Goal: Transaction & Acquisition: Book appointment/travel/reservation

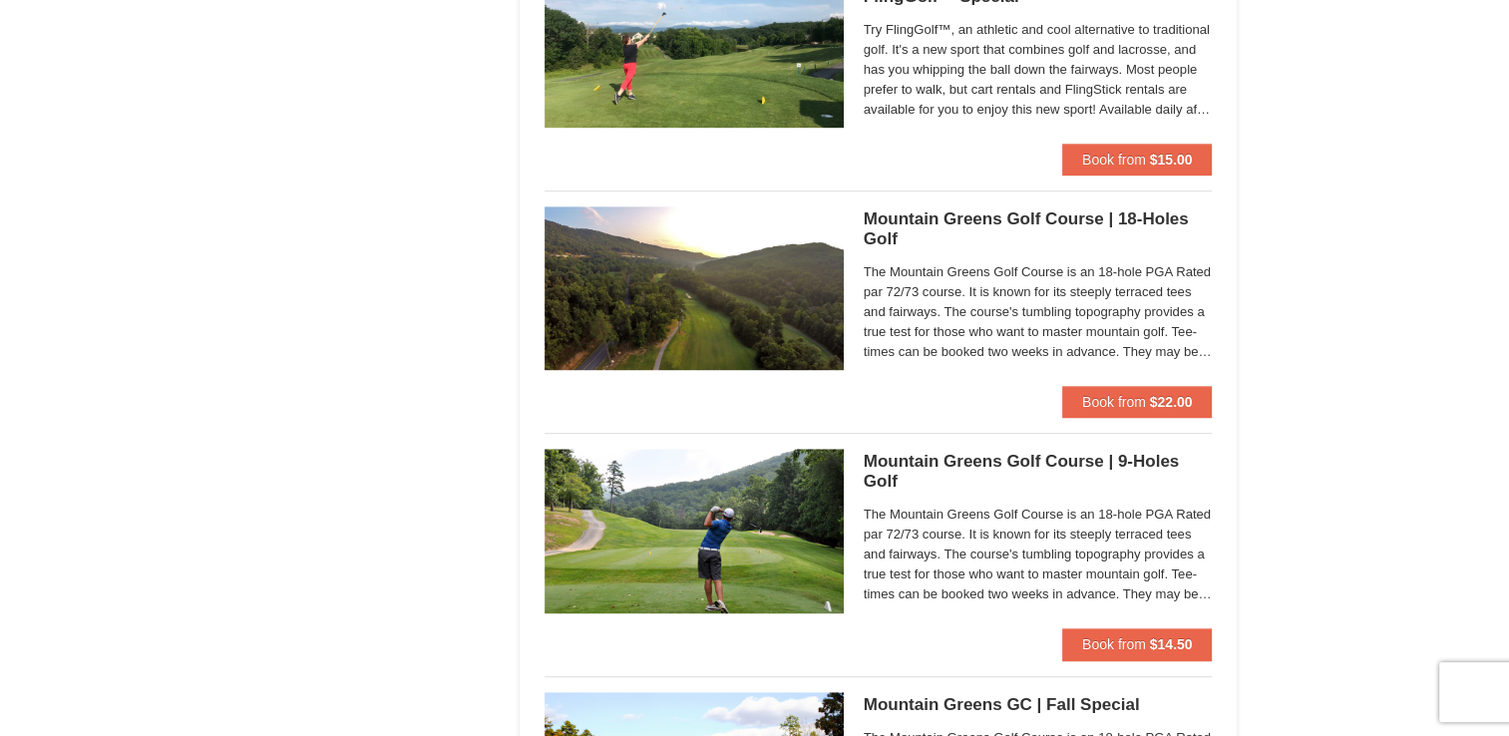
scroll to position [1237, 0]
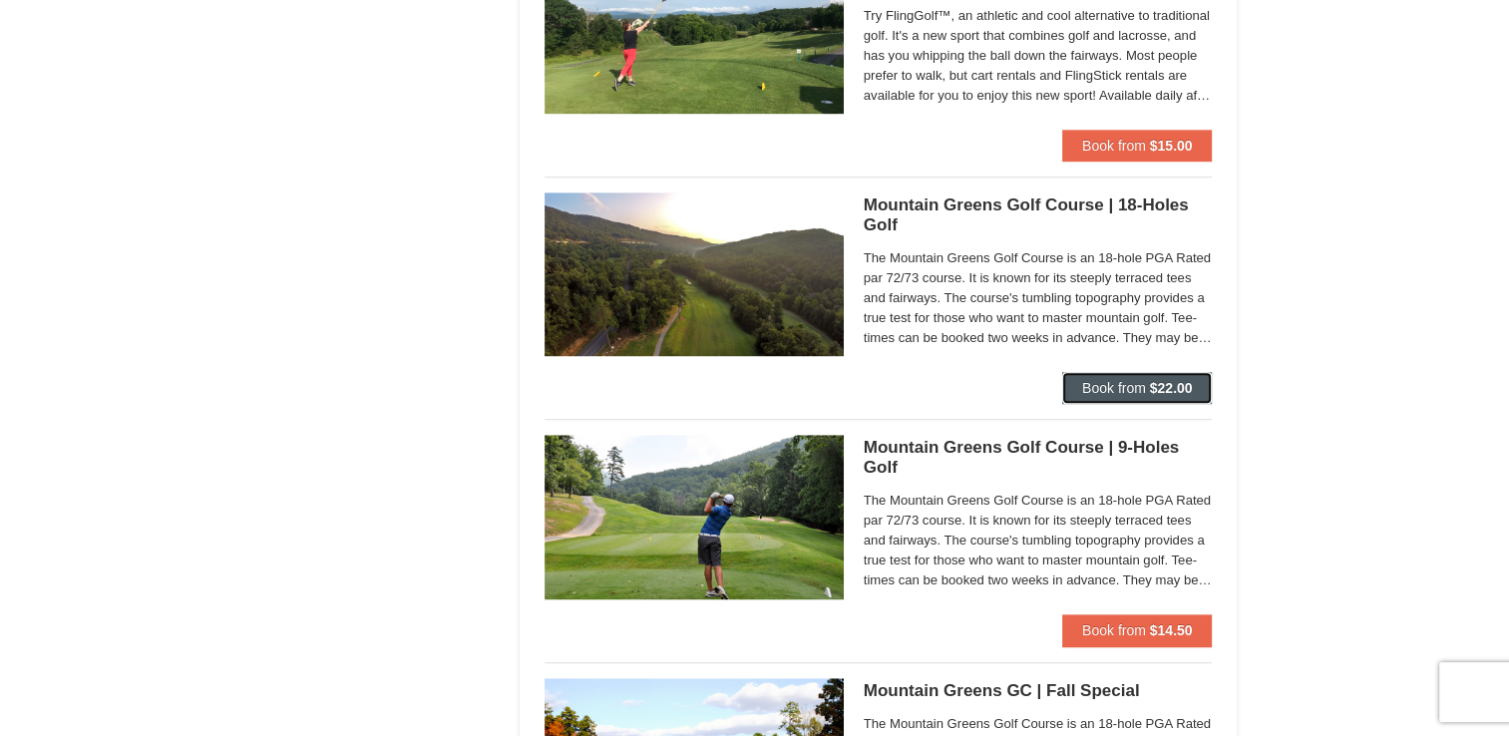
click at [1136, 386] on span "Book from" at bounding box center [1114, 388] width 64 height 16
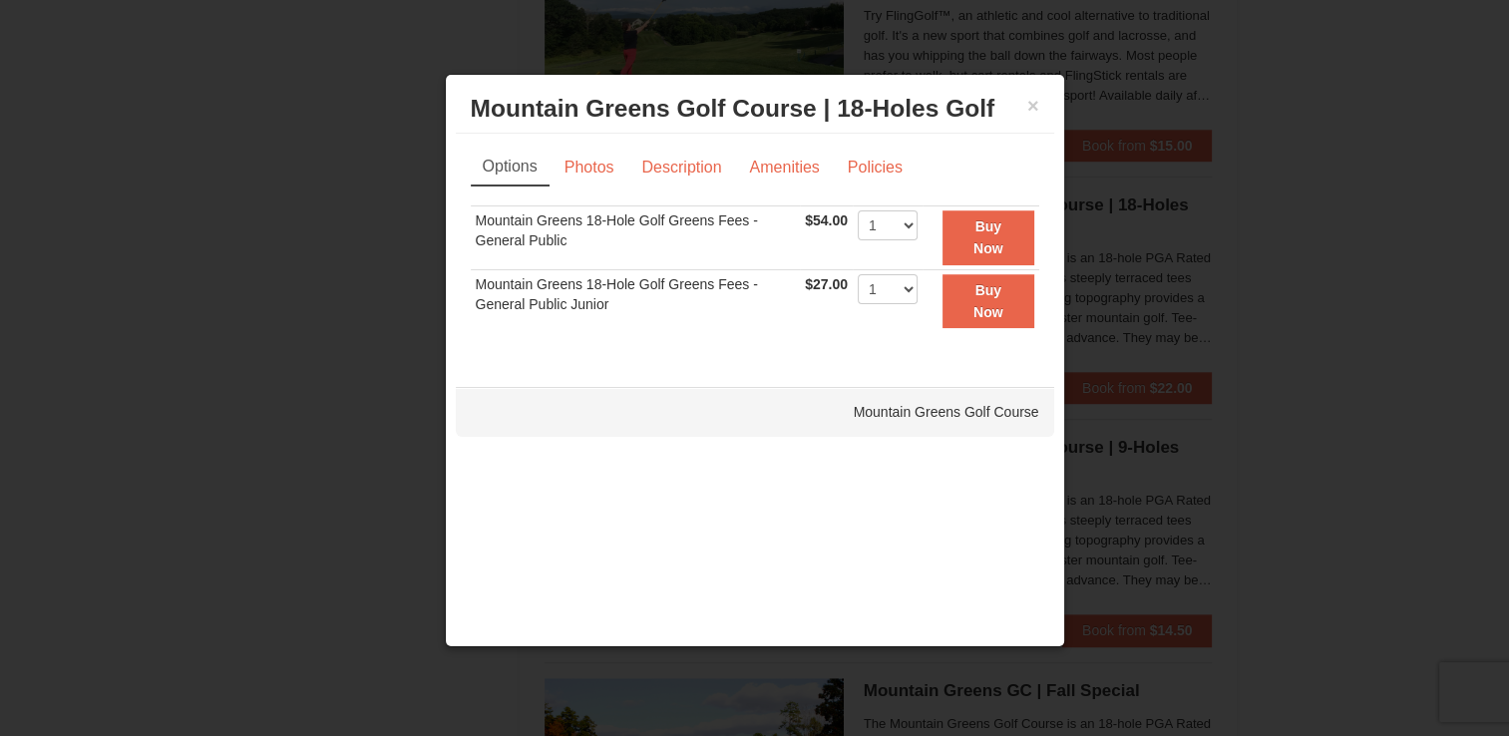
click at [1038, 109] on div "× Mountain Greens Golf Course | 18-Holes Golf Mountain Greens Golf Course" at bounding box center [755, 109] width 598 height 49
click at [1029, 110] on button "×" at bounding box center [1033, 106] width 12 height 20
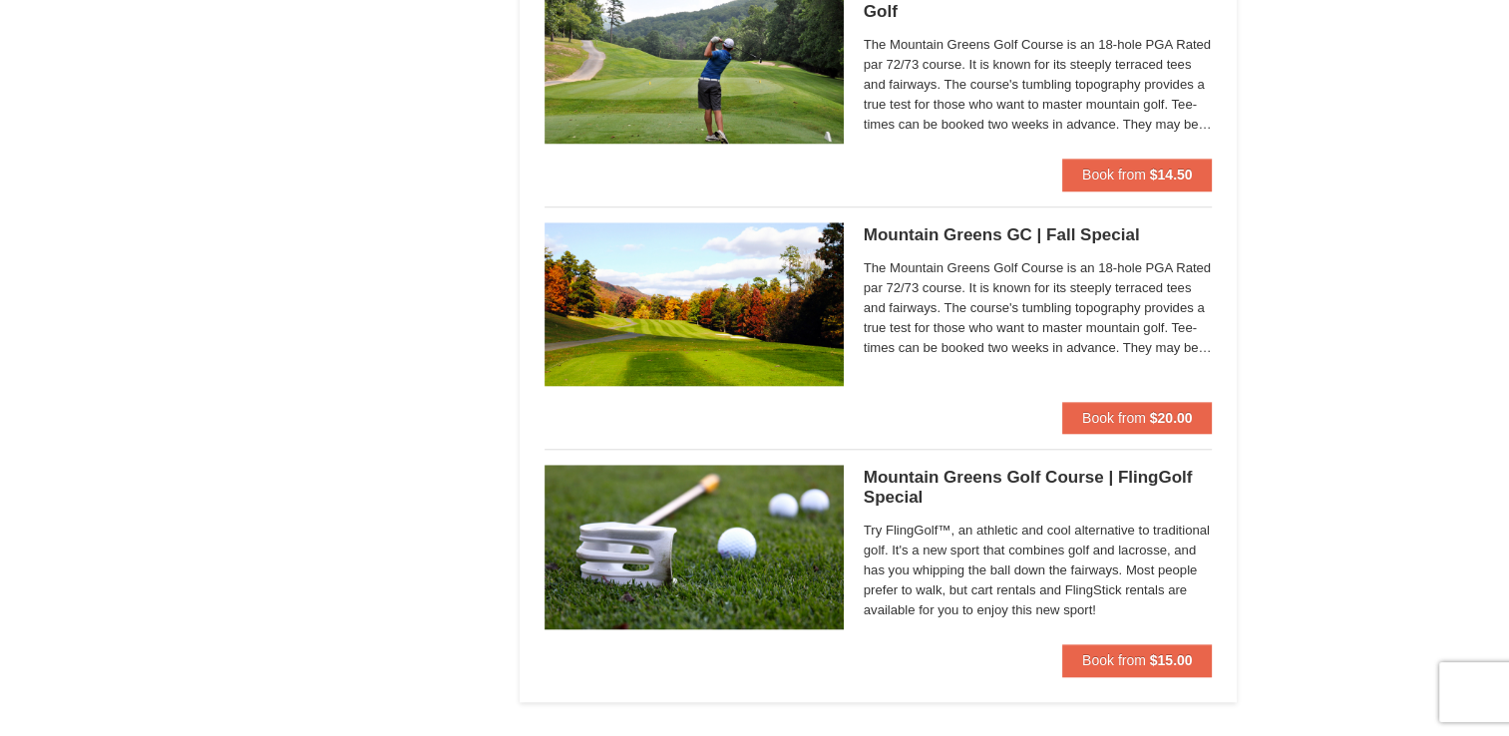
scroll to position [1699, 0]
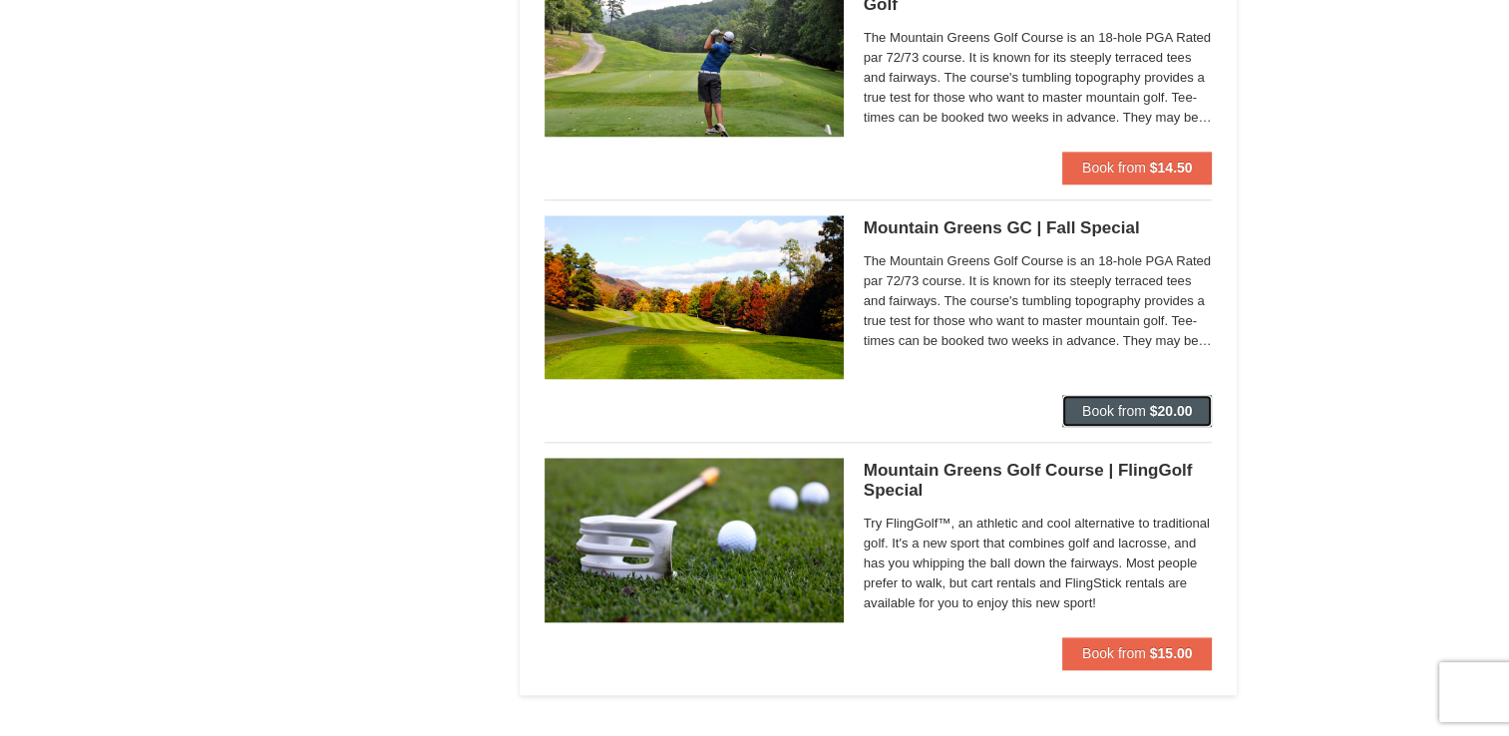
click at [1155, 410] on strong "$20.00" at bounding box center [1171, 411] width 43 height 16
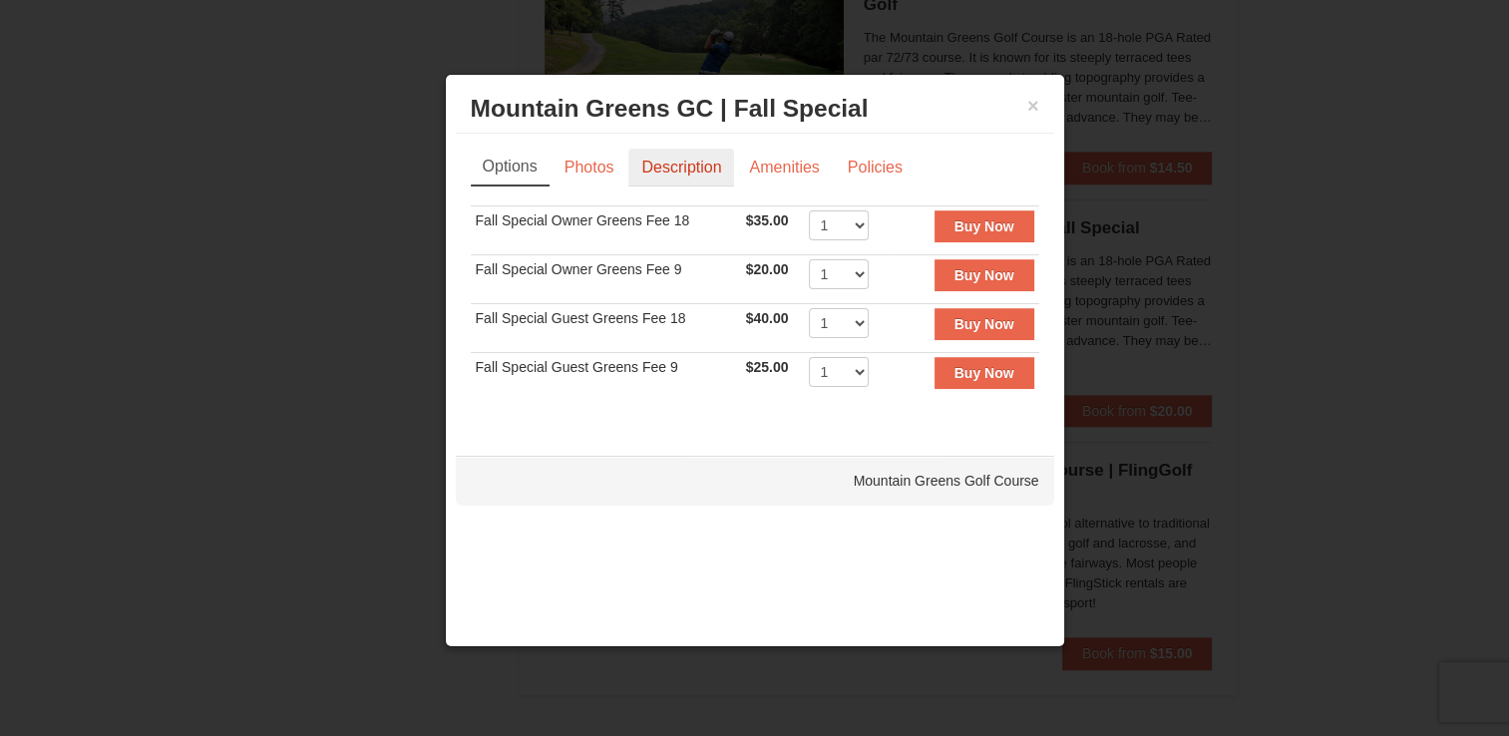
click at [685, 174] on link "Description" at bounding box center [681, 168] width 106 height 38
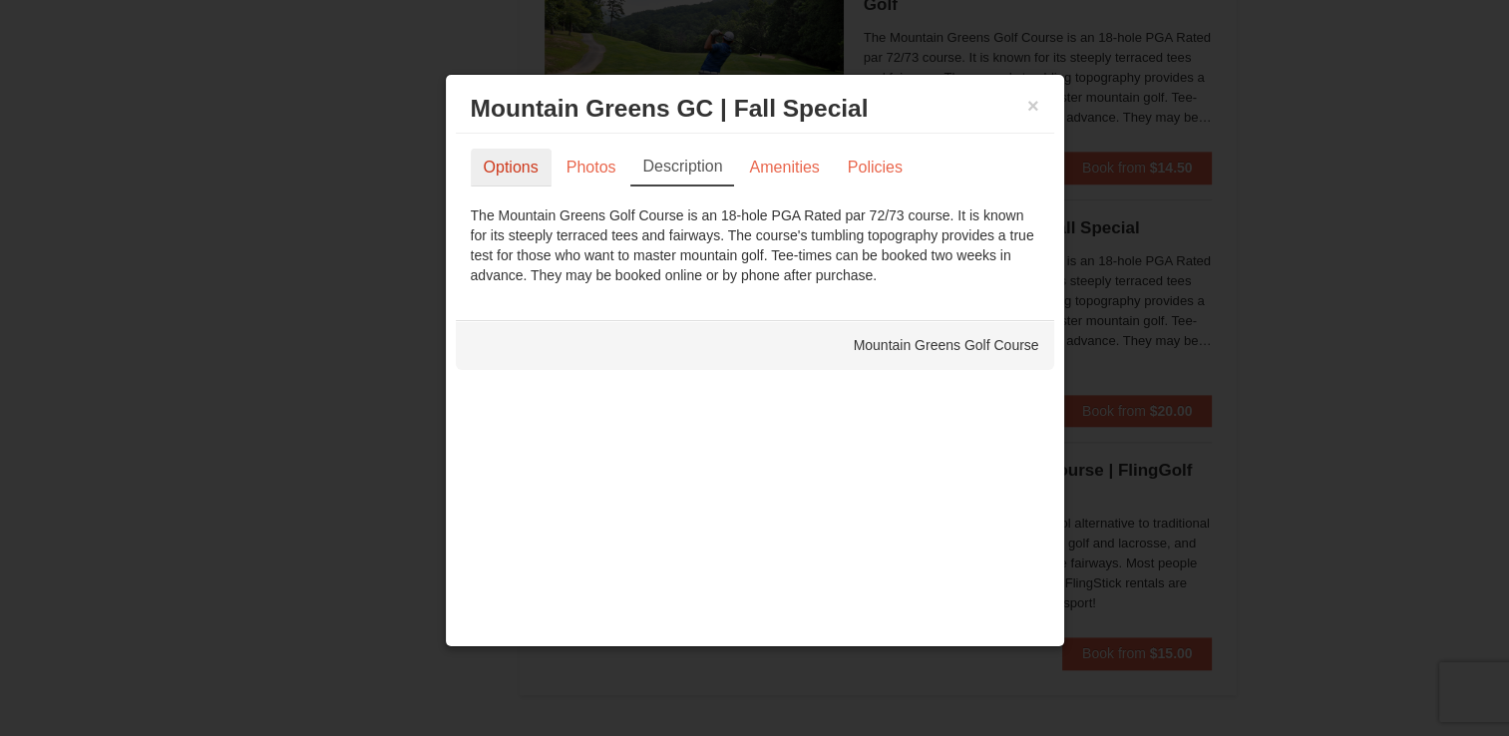
click at [523, 171] on link "Options" at bounding box center [511, 168] width 81 height 38
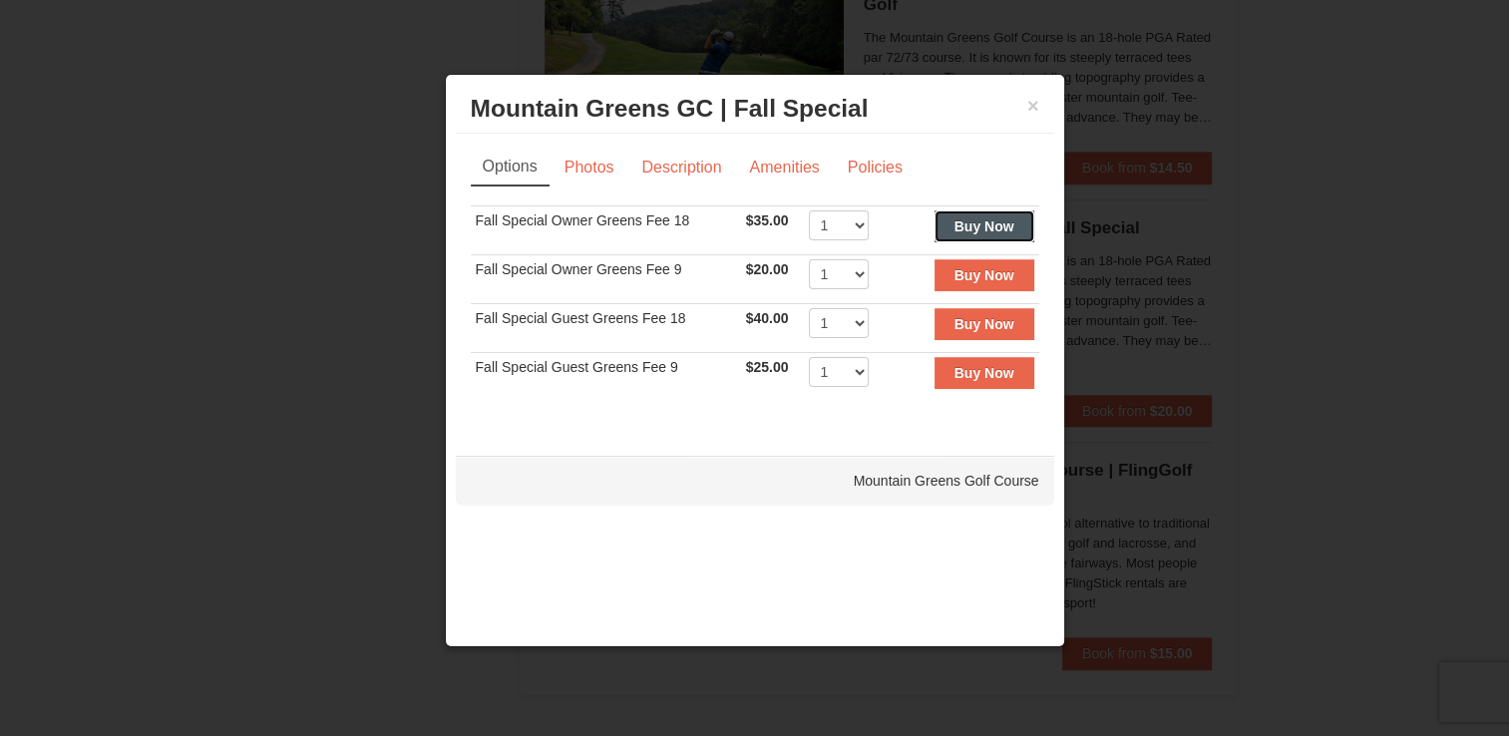
click at [981, 223] on strong "Buy Now" at bounding box center [984, 226] width 60 height 16
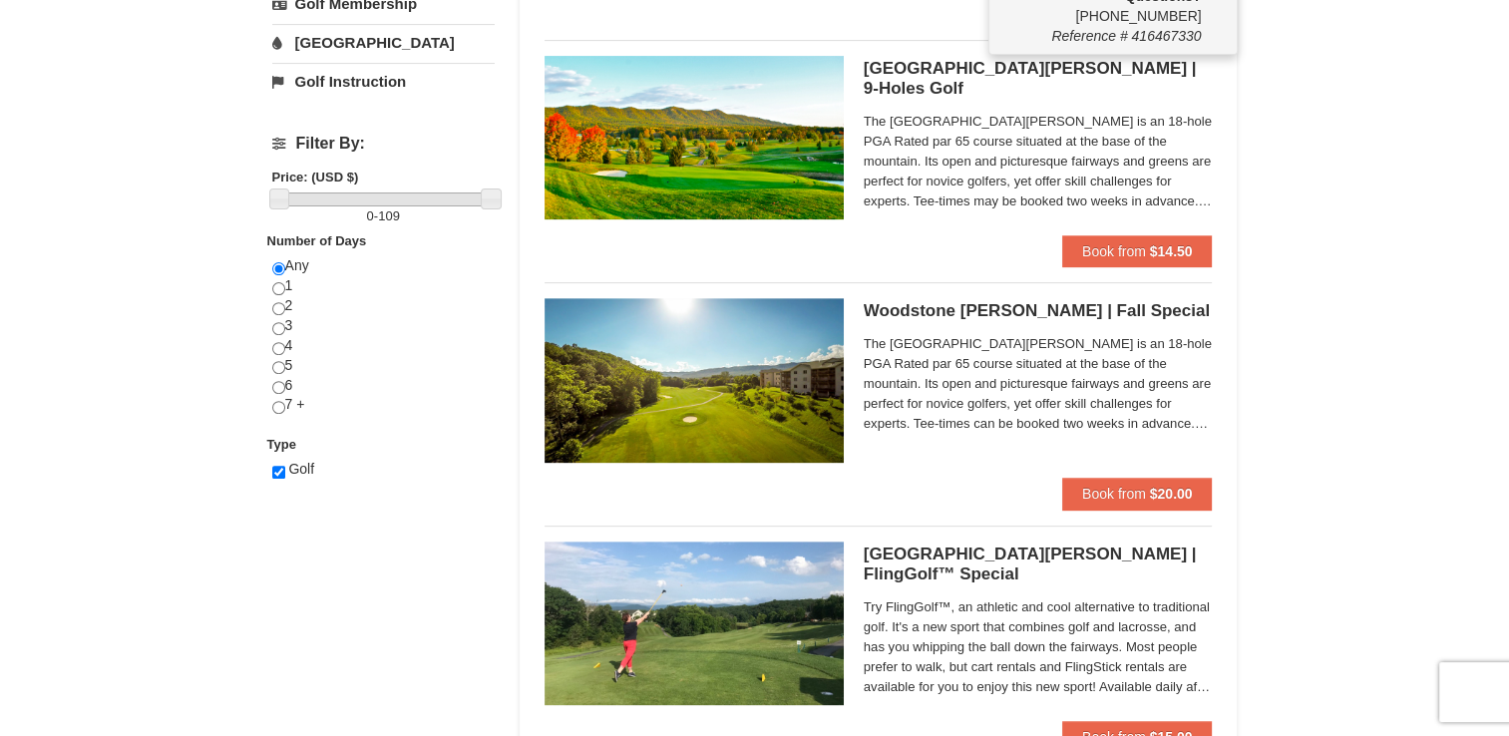
scroll to position [6, 0]
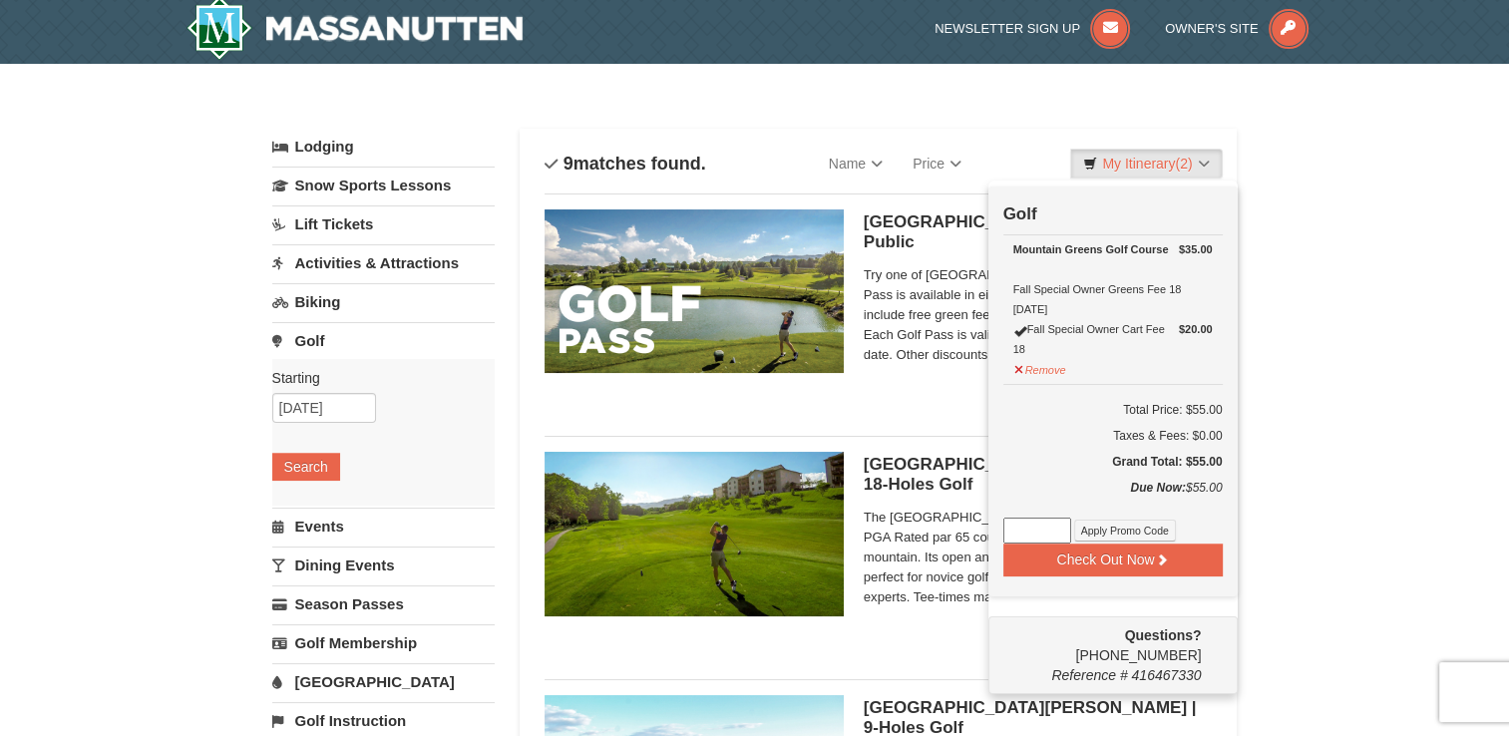
click at [319, 341] on link "Golf" at bounding box center [383, 340] width 222 height 37
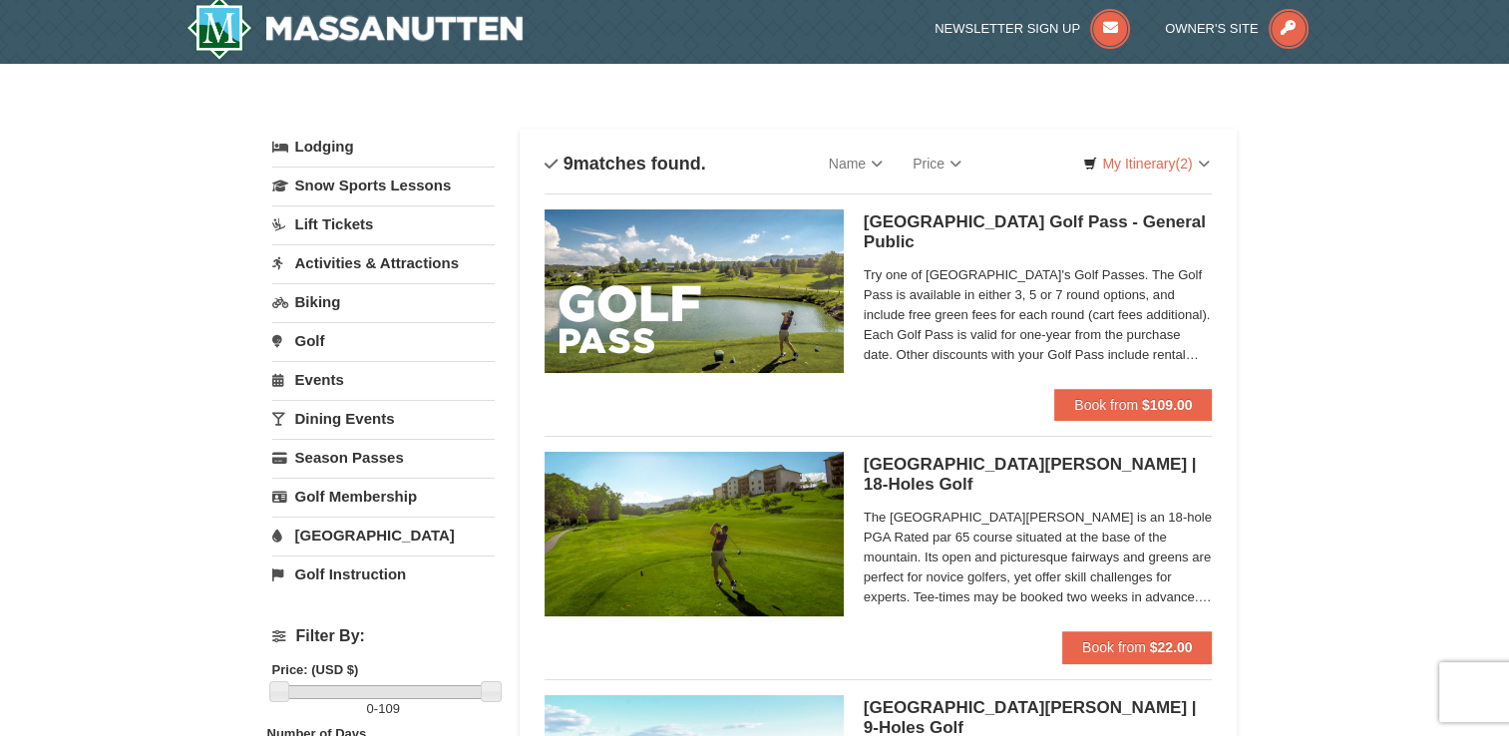
click at [319, 341] on link "Golf" at bounding box center [383, 340] width 222 height 37
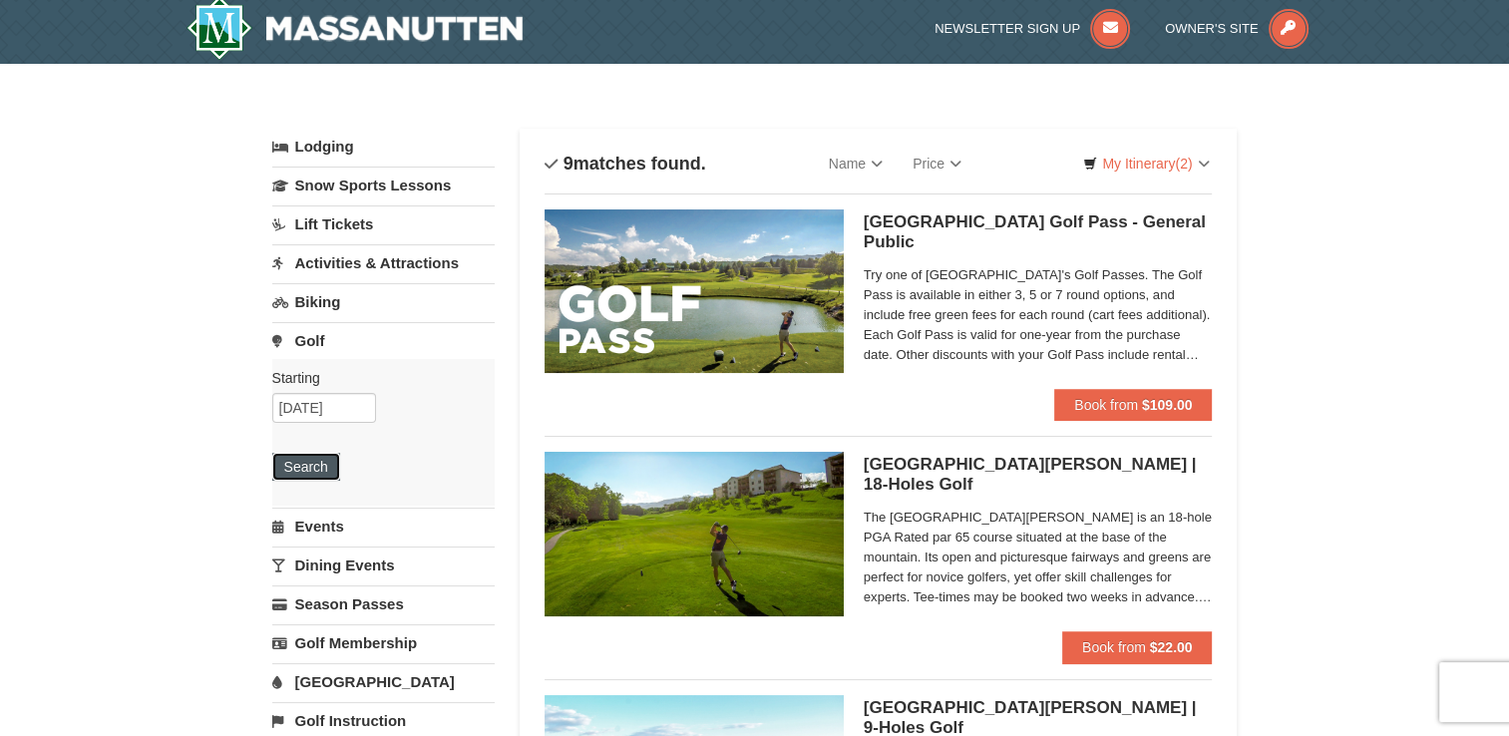
click at [315, 465] on button "Search" at bounding box center [306, 467] width 68 height 28
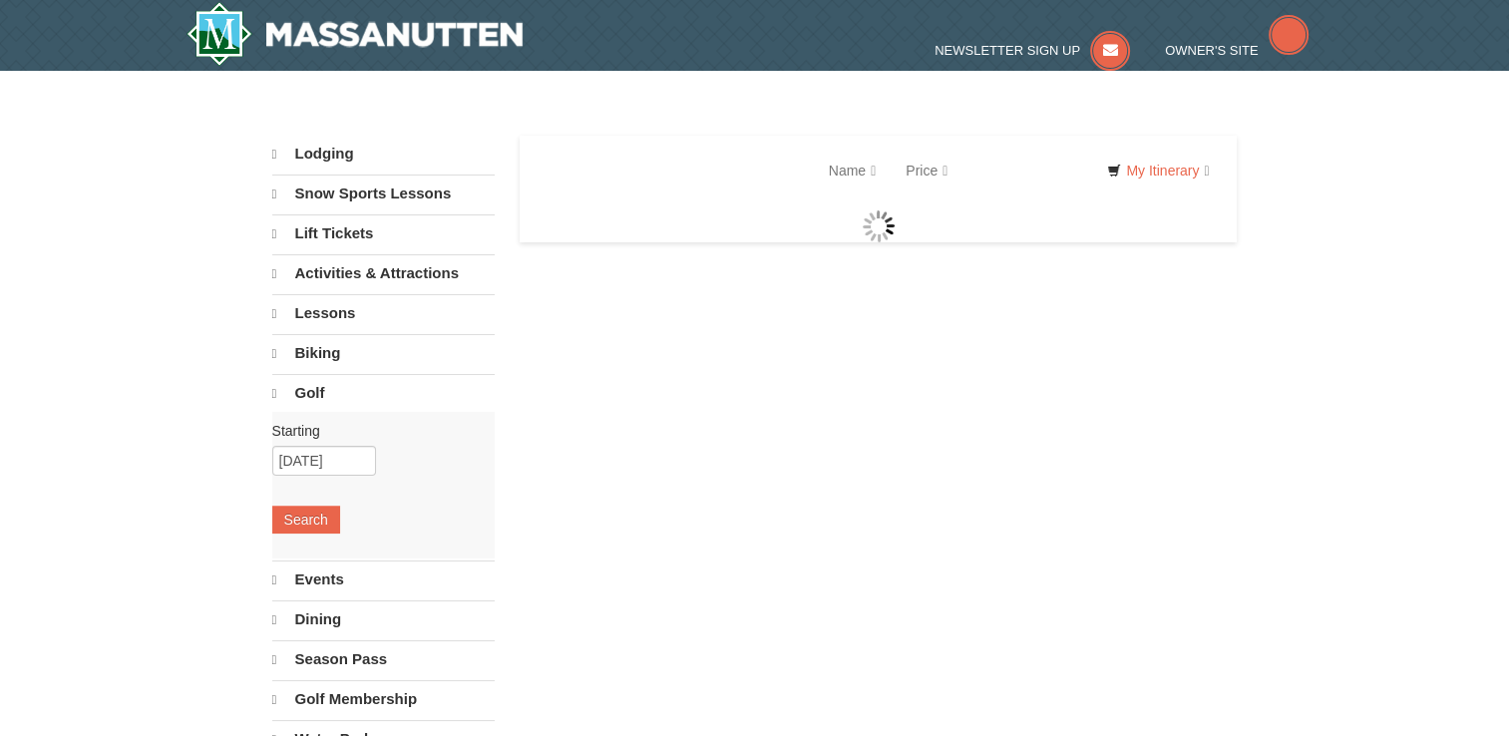
select select "10"
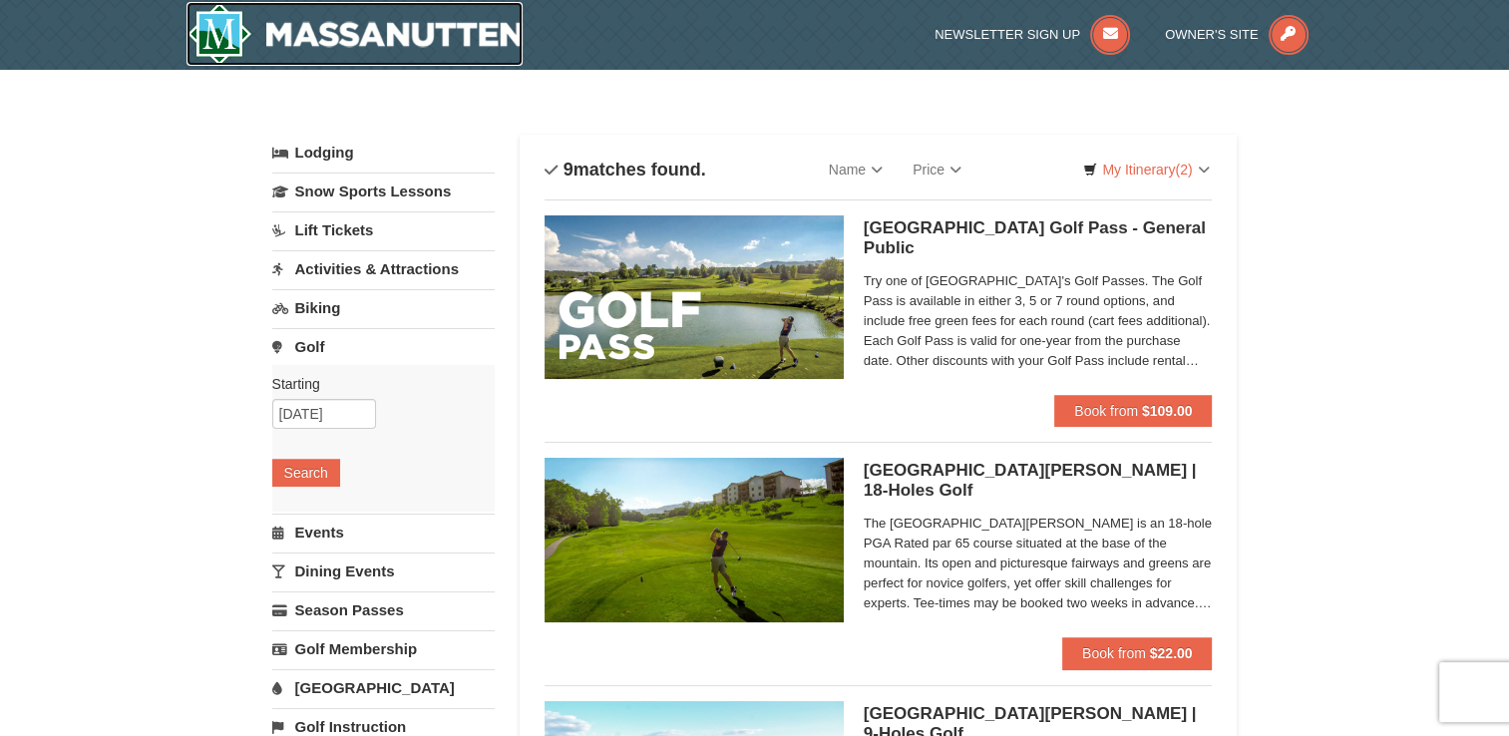
click at [318, 33] on img at bounding box center [354, 34] width 337 height 64
